Goal: Task Accomplishment & Management: Complete application form

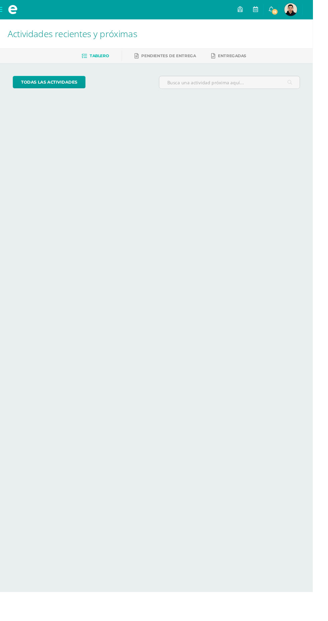
click at [300, 14] on link "Mauricio Alejandro Mi Perfil" at bounding box center [305, 10] width 24 height 20
click at [283, 12] on span "15" at bounding box center [279, 12] width 7 height 7
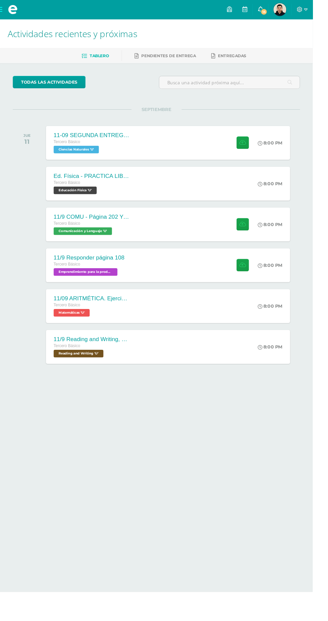
click at [281, 16] on link "15" at bounding box center [273, 10] width 16 height 20
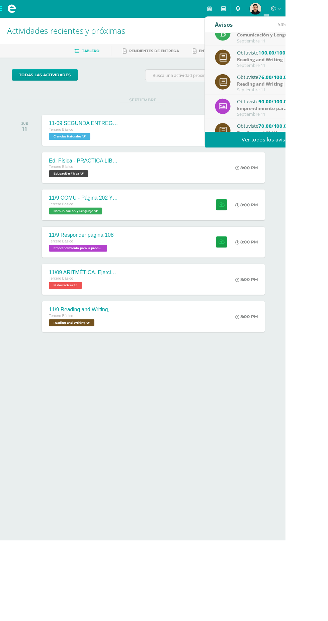
scroll to position [111, 0]
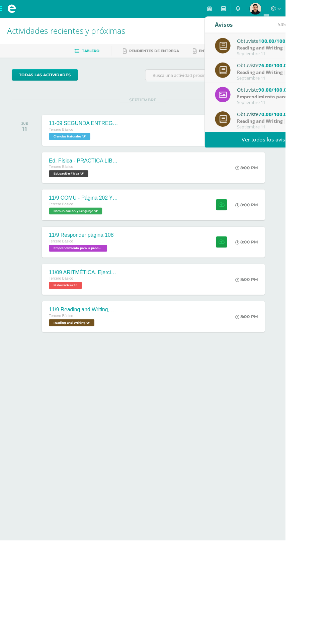
click at [327, 159] on link "Ver todos los avisos" at bounding box center [305, 160] width 141 height 18
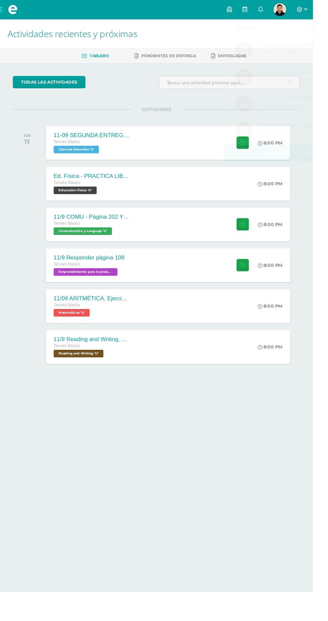
click at [252, 402] on div at bounding box center [163, 399] width 301 height 22
click at [211, 239] on div "11/9 COMU - Página 202 Y 203 Tercero Básico Comunicación y Lenguaje 'U' 8:00 PM…" at bounding box center [176, 235] width 259 height 36
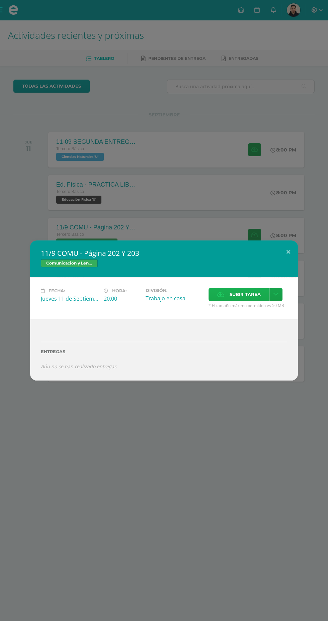
click at [253, 295] on span "Subir tarea" at bounding box center [244, 294] width 31 height 12
click at [0, 0] on input "Subir tarea" at bounding box center [0, 0] width 0 height 0
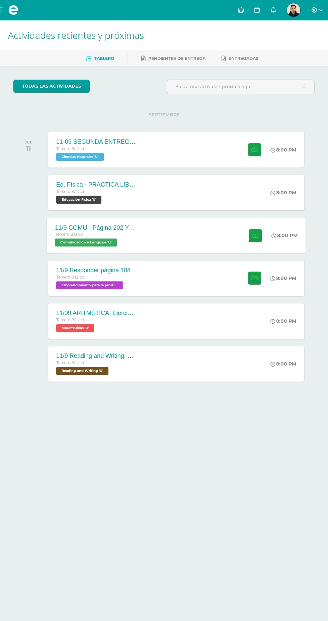
click at [227, 240] on div "11/9 COMU - Página 202 Y 203 Tercero Básico Comunicación y [GEOGRAPHIC_DATA] 'U…" at bounding box center [176, 235] width 259 height 36
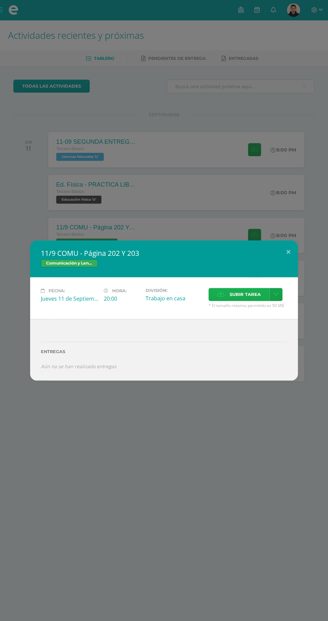
click at [250, 298] on span "Subir tarea" at bounding box center [244, 294] width 31 height 12
click at [0, 0] on input "Subir tarea" at bounding box center [0, 0] width 0 height 0
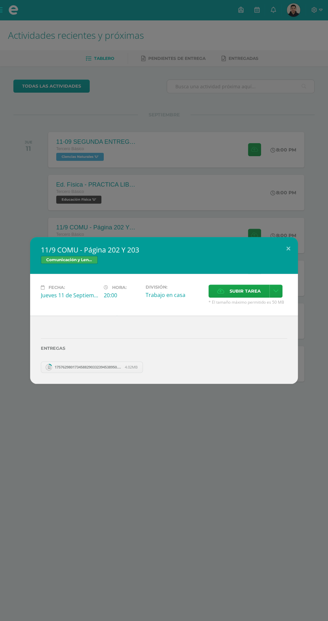
click at [249, 500] on div "11/9 COMU - Página 202 Y 203 Comunicación y Lenguaje Fecha: Jueves 11 de Septie…" at bounding box center [164, 310] width 328 height 621
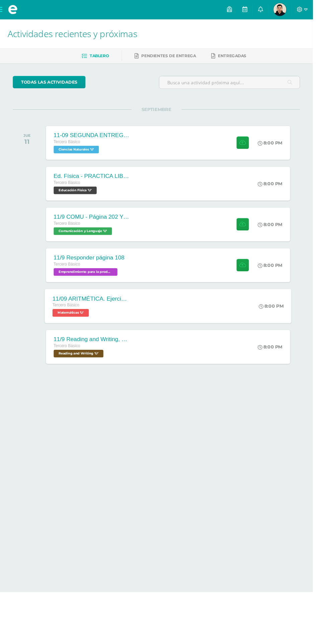
click at [244, 318] on div "11/09 ARITMÉTICA. Ejercicio 3 (4U) Tercero Básico Matemáticas 'U' 8:00 PM 11/09…" at bounding box center [176, 321] width 259 height 36
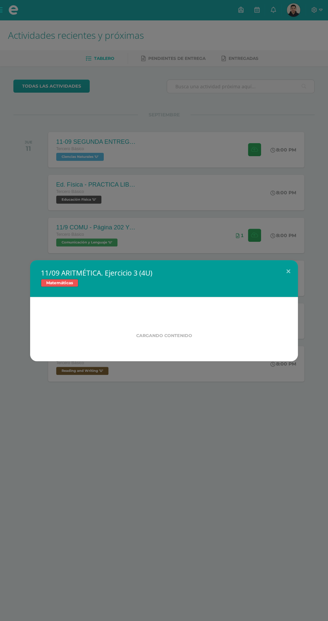
click at [248, 462] on div "11/09 ARITMÉTICA. Ejercicio 3 (4U) Matemáticas Cargando contenido Loading..." at bounding box center [164, 310] width 328 height 621
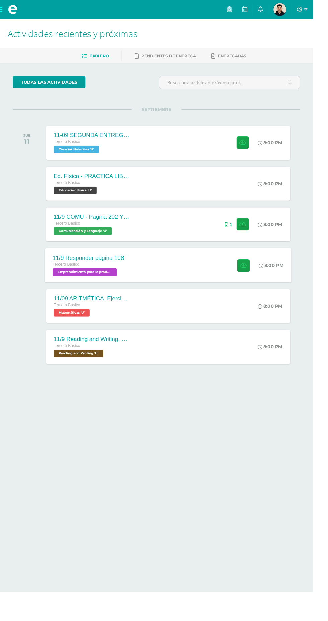
click at [229, 293] on div "11/9 Responder página 108 Tercero Básico Emprendimiento para la productividad '…" at bounding box center [176, 278] width 259 height 36
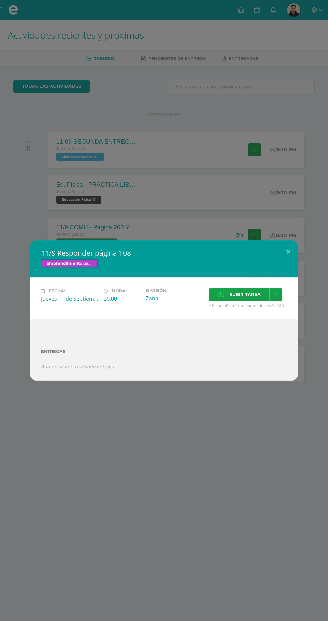
click at [239, 439] on div "11/9 Responder página 108 Emprendimiento para la productividad Fecha: Jueves 11…" at bounding box center [164, 310] width 328 height 621
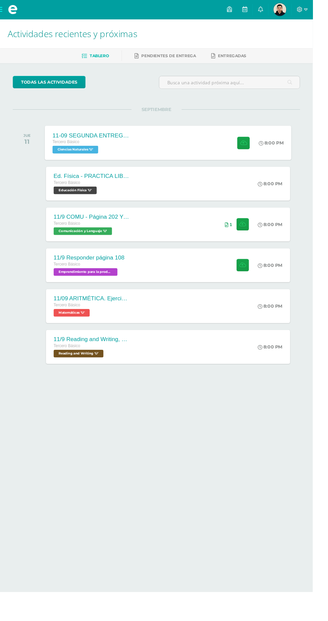
click at [221, 146] on div "11-09 SEGUNDA ENTREGA DE GUÍA Tercero Básico Ciencias Naturales 'U' 8:00 PM 11-…" at bounding box center [176, 150] width 259 height 36
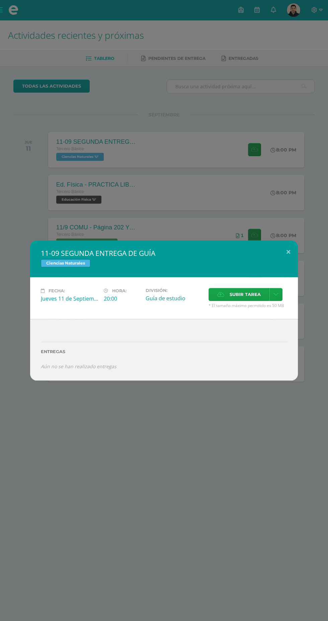
click at [248, 177] on div "11-09 SEGUNDA ENTREGA DE GUÍA Ciencias Naturales Fecha: Jueves 11 de Septiembre…" at bounding box center [164, 310] width 328 height 621
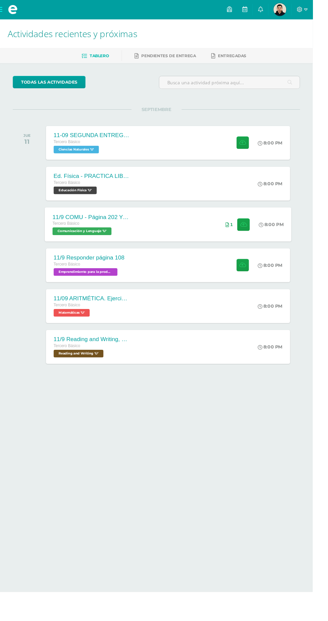
click at [220, 248] on div "11/9 COMU - Página 202 Y 203 Tercero Básico Comunicación y Lenguaje 'U' 8:00 PM…" at bounding box center [176, 235] width 259 height 36
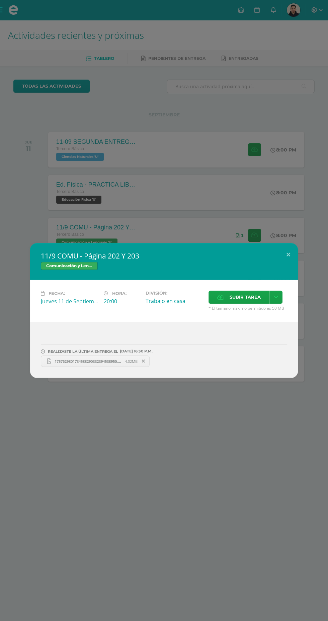
click at [274, 180] on div "11/9 COMU - Página 202 Y 203 Comunicación y Lenguaje Fecha: Jueves 11 de Septie…" at bounding box center [164, 310] width 328 height 621
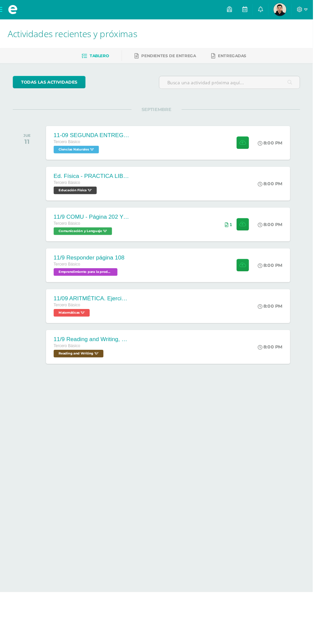
click at [271, 30] on h1 "Actividades recientes y próximas" at bounding box center [164, 35] width 312 height 30
click at [281, 20] on link at bounding box center [273, 10] width 16 height 20
click at [281, 10] on link at bounding box center [273, 10] width 16 height 20
click at [265, 10] on link at bounding box center [256, 10] width 16 height 20
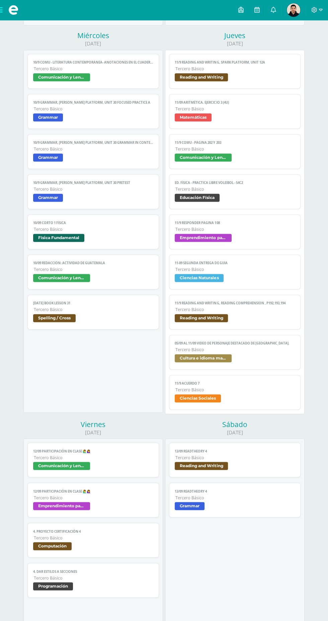
scroll to position [461, 0]
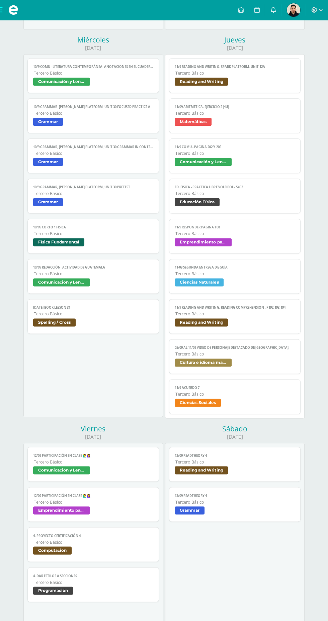
click at [263, 386] on span "11/9 acuerdo 7" at bounding box center [235, 388] width 120 height 4
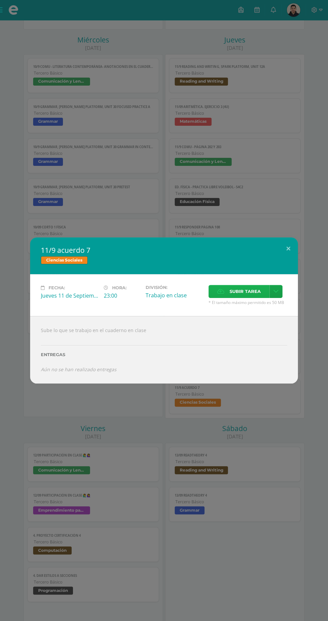
click at [250, 292] on span "Subir tarea" at bounding box center [244, 291] width 31 height 12
click at [0, 0] on input "Subir tarea" at bounding box center [0, 0] width 0 height 0
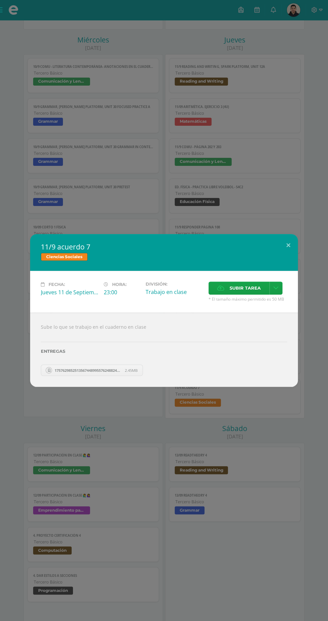
click at [231, 517] on div "11/9 acuerdo 7 Ciencias Sociales Fecha: Jueves 11 de Septiembre Hora: 23:00 Div…" at bounding box center [164, 310] width 328 height 621
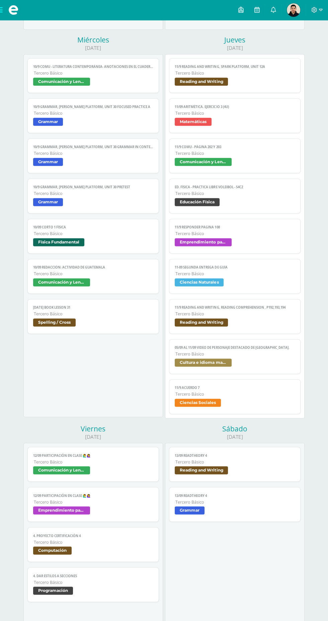
click at [263, 358] on span "Cultura e idioma maya" at bounding box center [235, 363] width 120 height 10
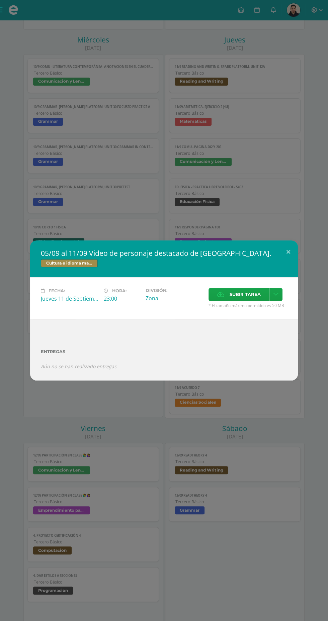
click at [258, 423] on div "05/09 al 11/09 Video de personaje destacado de [GEOGRAPHIC_DATA]. Cultura e idi…" at bounding box center [164, 310] width 328 height 621
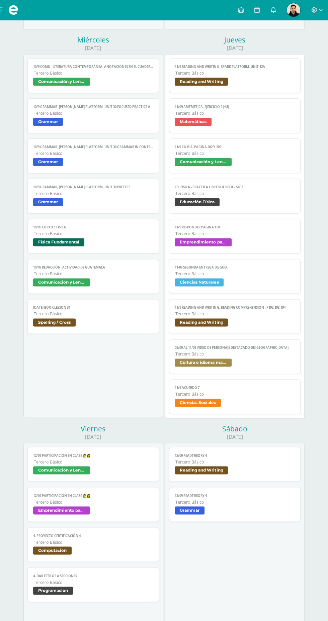
click at [273, 328] on link "11/9 Reading and Writing, Reading comprehension , p192,193,194 Tercero Básico R…" at bounding box center [234, 316] width 131 height 35
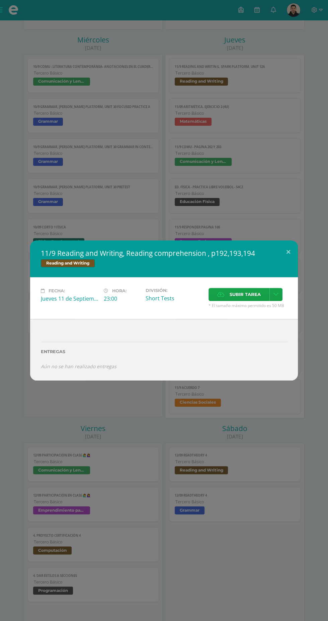
click at [236, 450] on div "11/9 Reading and Writing, Reading comprehension , p192,193,194 Reading and Writ…" at bounding box center [164, 310] width 328 height 621
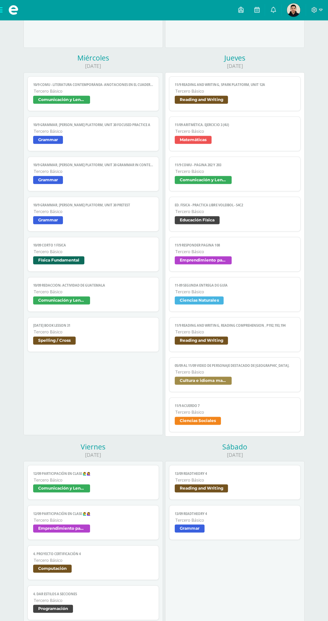
scroll to position [441, 0]
